Goal: Information Seeking & Learning: Learn about a topic

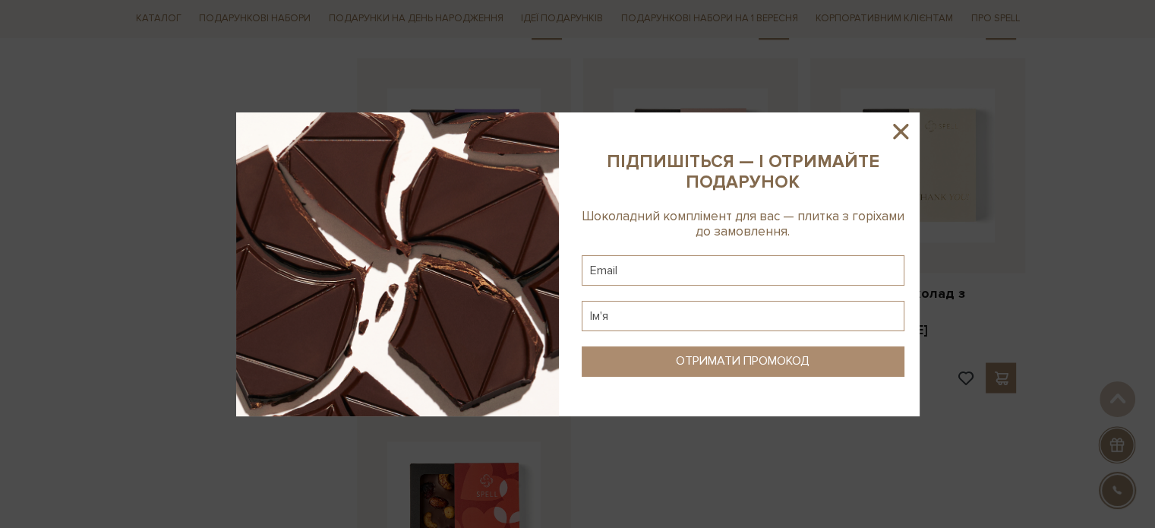
click at [911, 129] on icon at bounding box center [901, 131] width 26 height 26
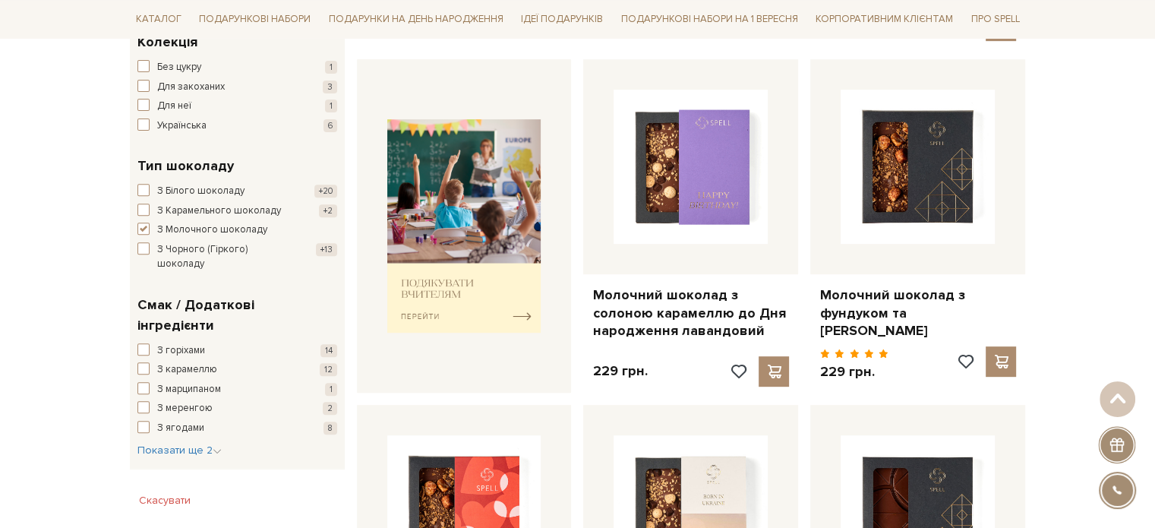
scroll to position [531, 0]
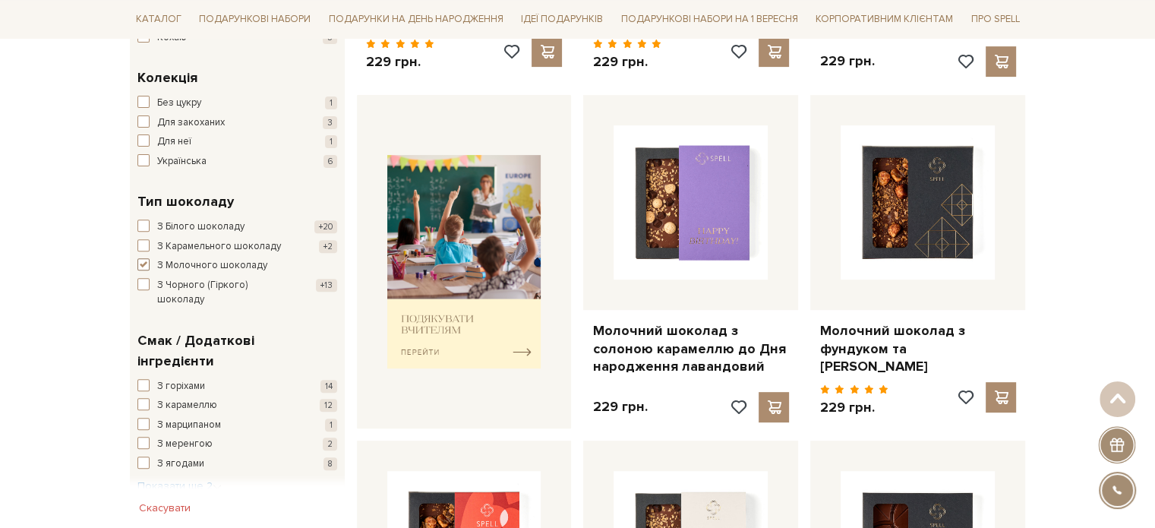
click at [147, 265] on span "button" at bounding box center [143, 264] width 12 height 12
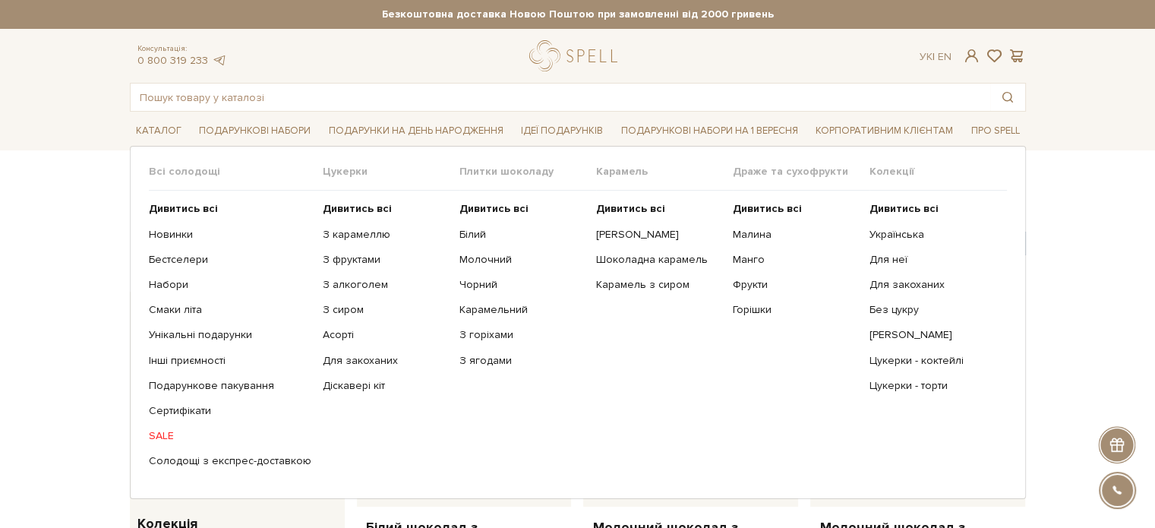
click at [178, 352] on ul "Дивитись всі Новинки Бестселери Набори Смаки літа Інші приємності" at bounding box center [236, 335] width 174 height 289
click at [178, 355] on link "Інші приємності" at bounding box center [230, 361] width 162 height 14
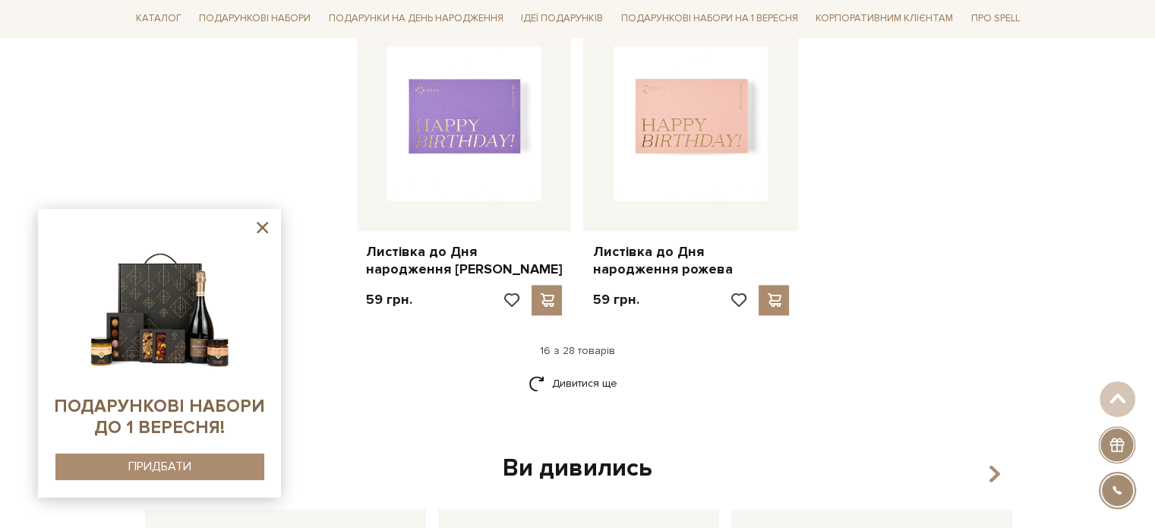
scroll to position [1898, 0]
click at [576, 374] on link "Дивитися ще" at bounding box center [577, 382] width 99 height 27
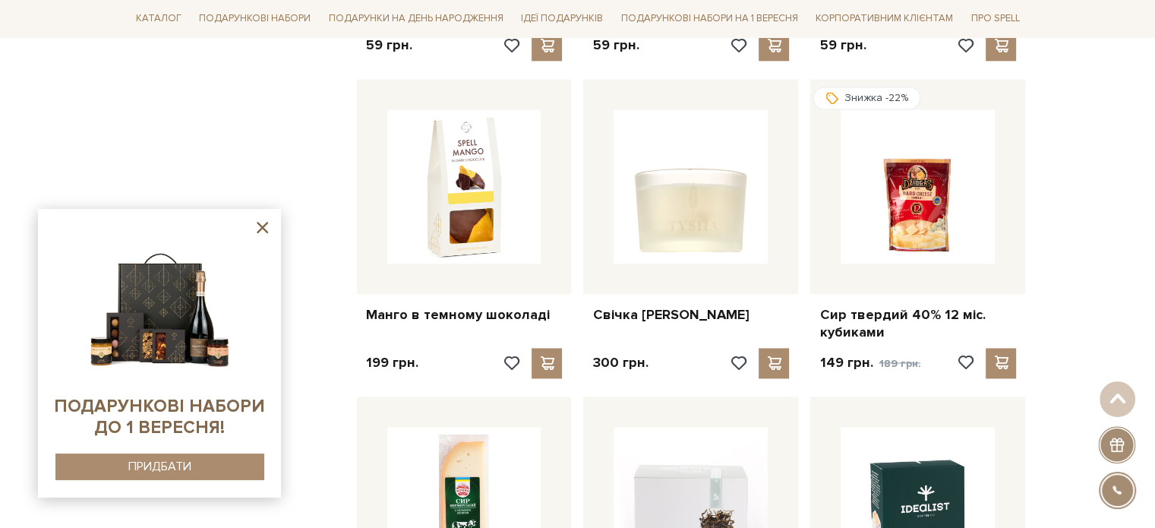
scroll to position [2126, 0]
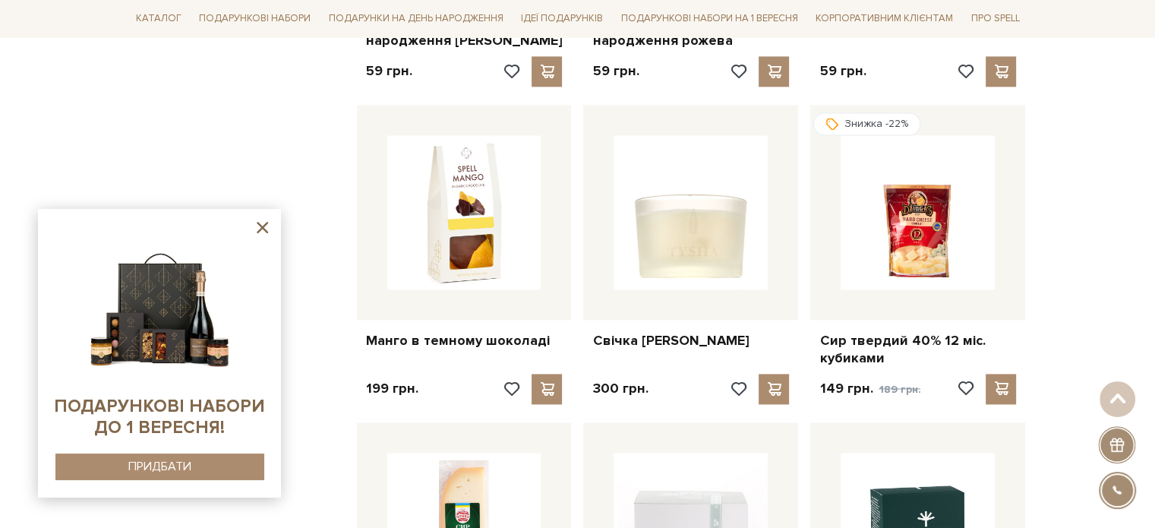
click at [255, 226] on icon at bounding box center [262, 227] width 19 height 19
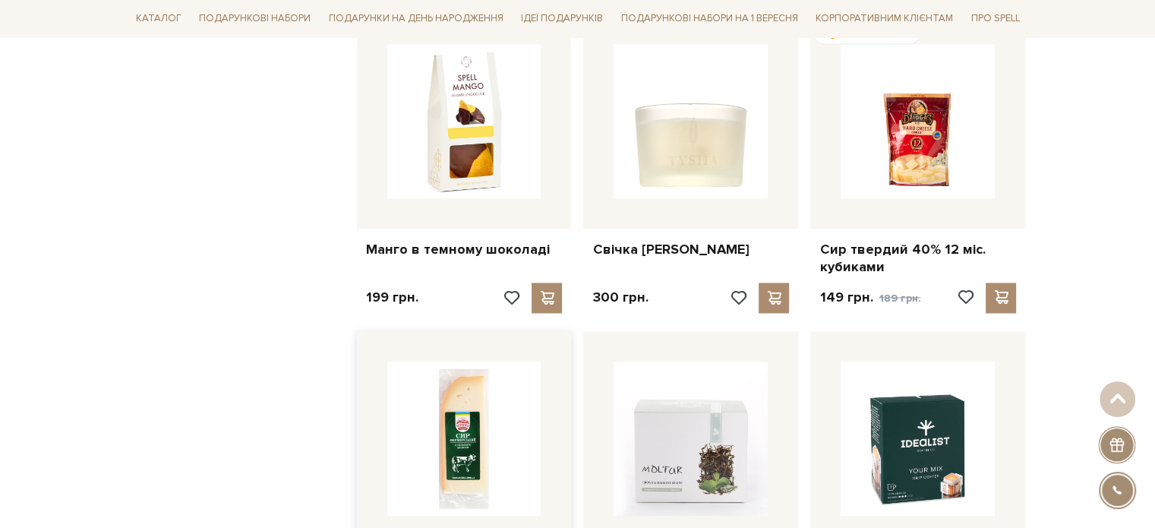
scroll to position [2354, 0]
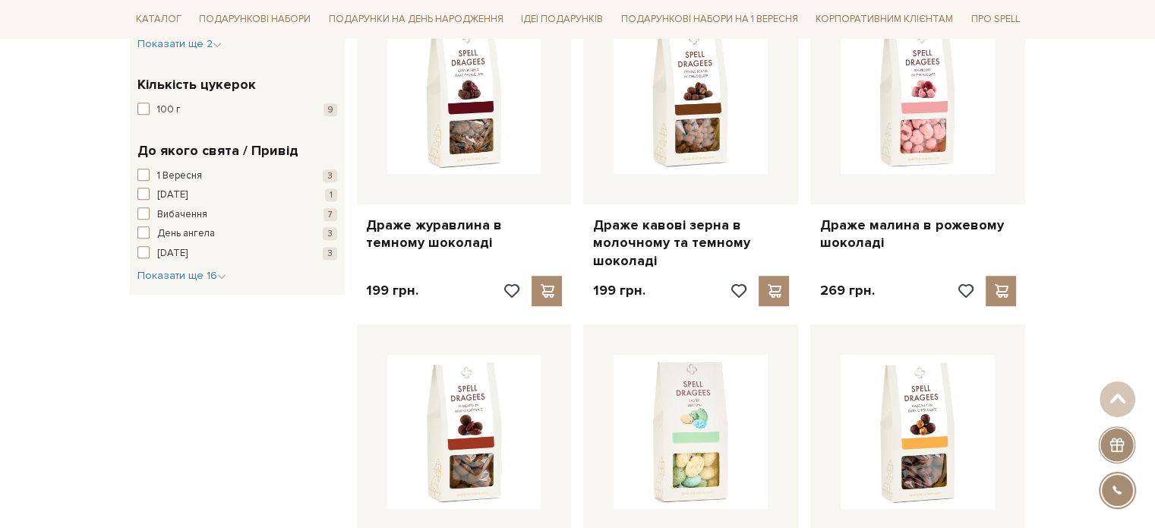
scroll to position [911, 0]
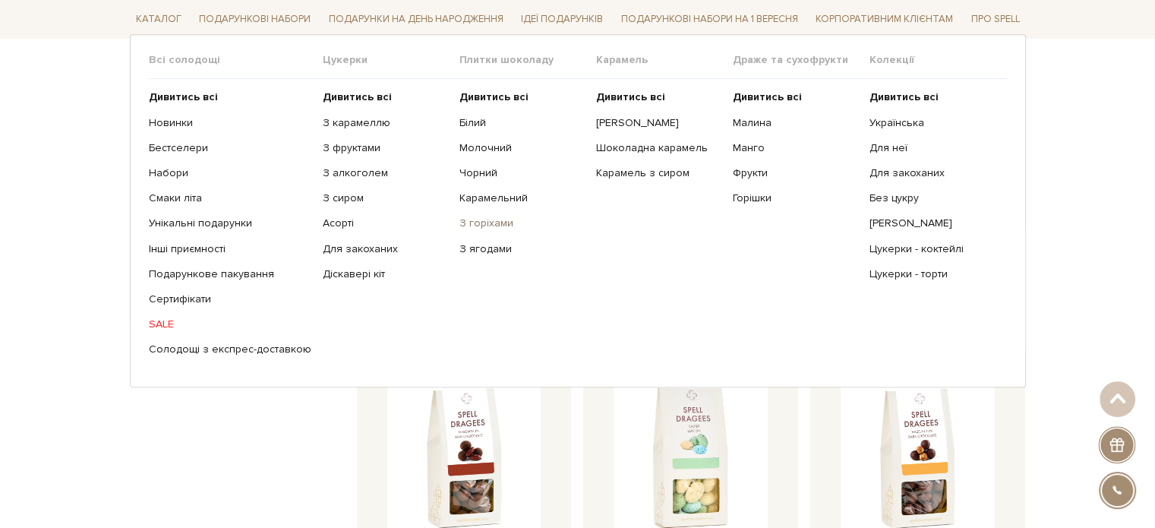
click at [494, 225] on link "З горіхами" at bounding box center [521, 223] width 125 height 14
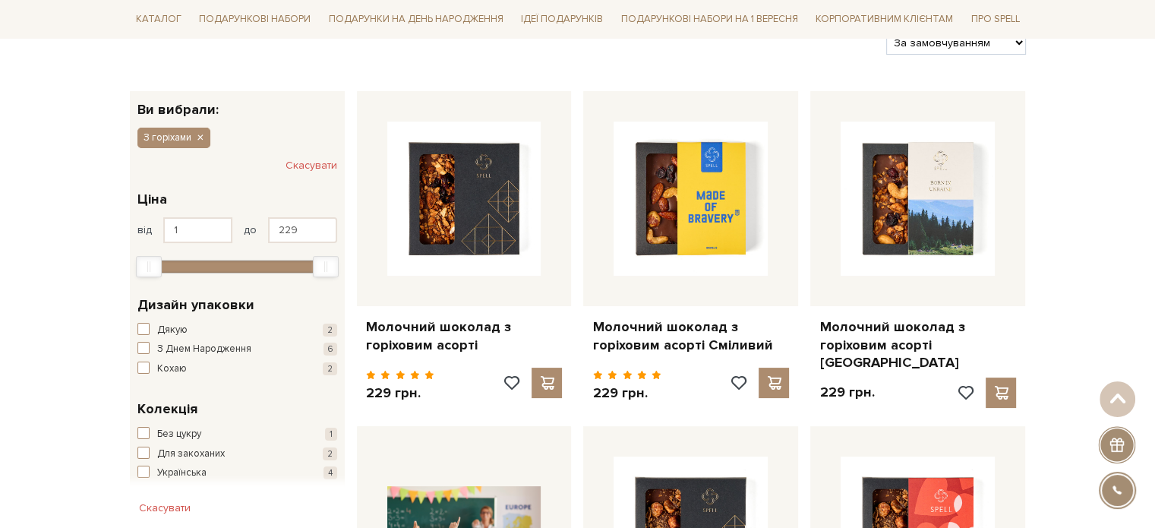
scroll to position [76, 0]
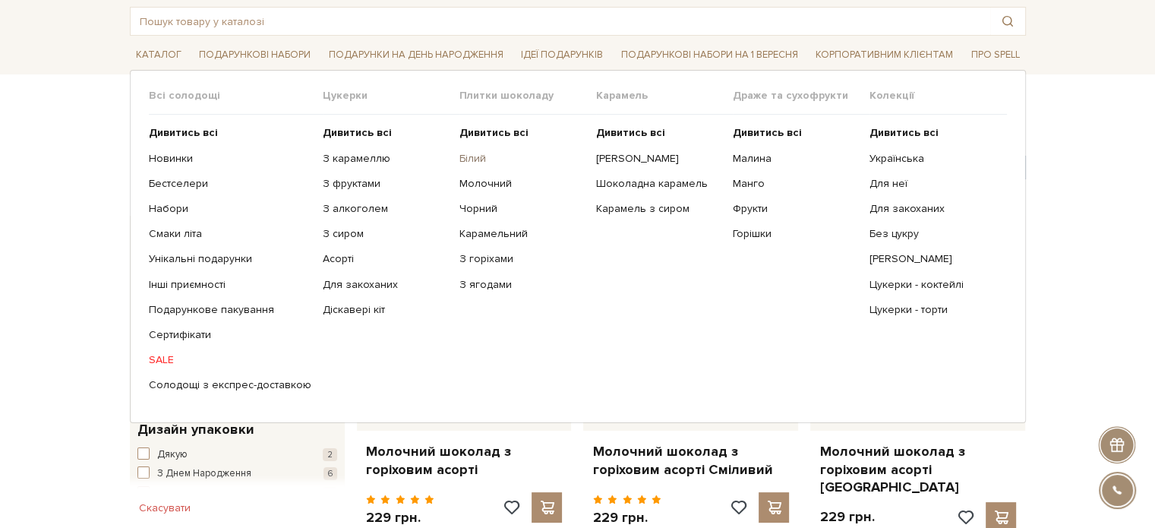
click at [459, 152] on link "Білий" at bounding box center [521, 159] width 125 height 14
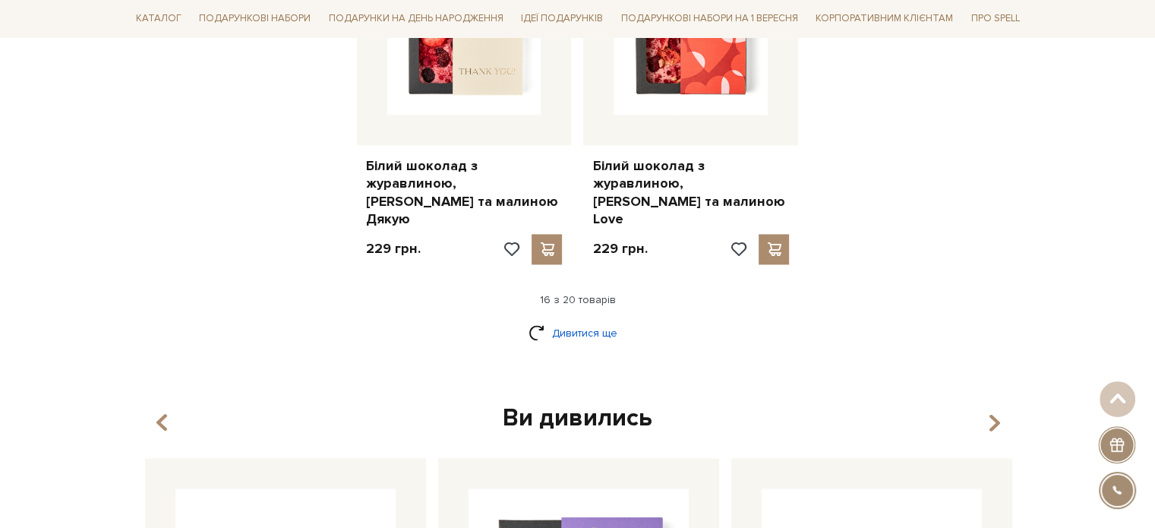
scroll to position [2050, 0]
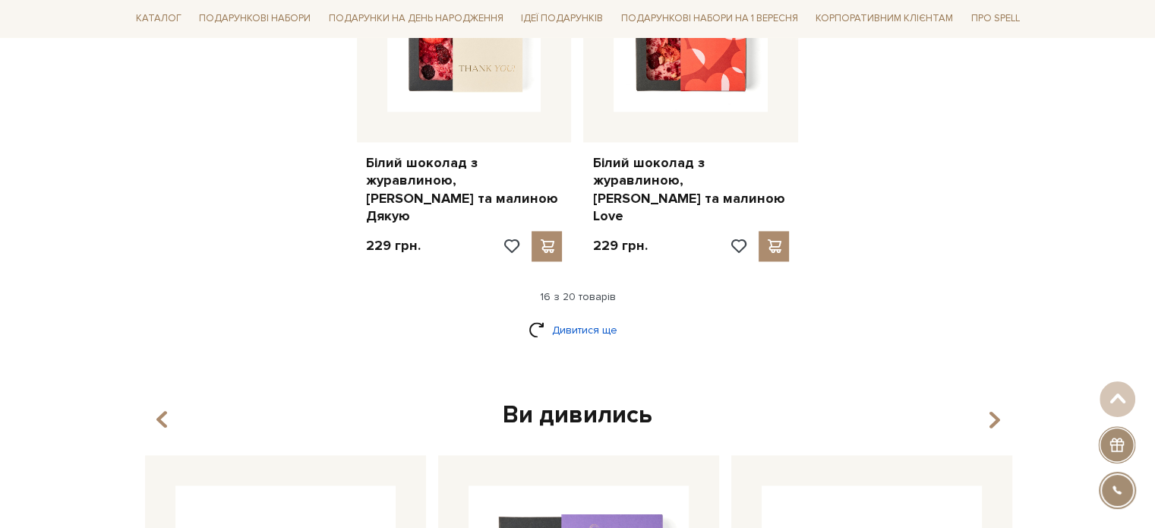
click at [594, 317] on link "Дивитися ще" at bounding box center [577, 330] width 99 height 27
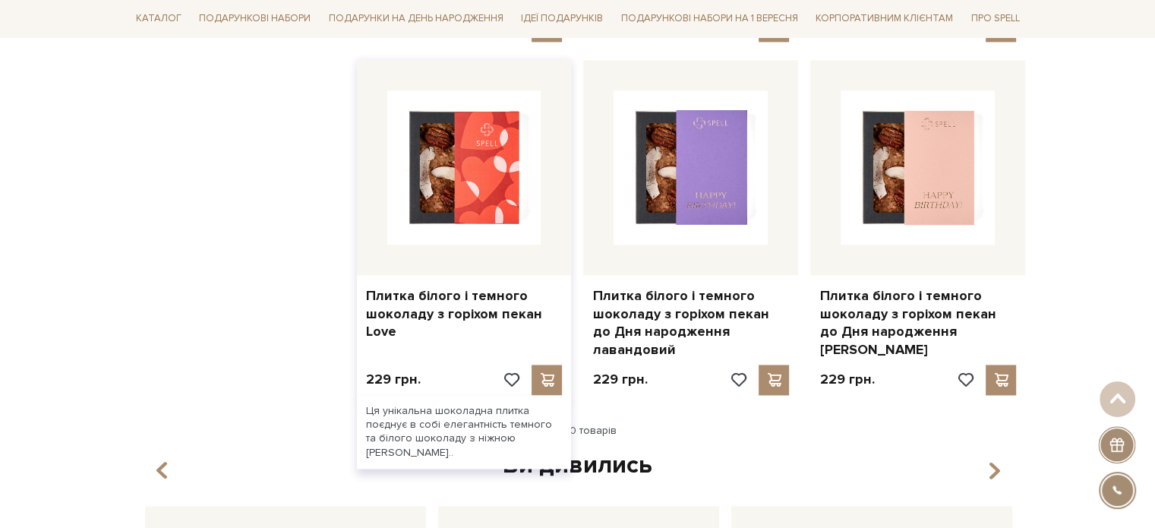
scroll to position [2278, 0]
